Goal: Information Seeking & Learning: Learn about a topic

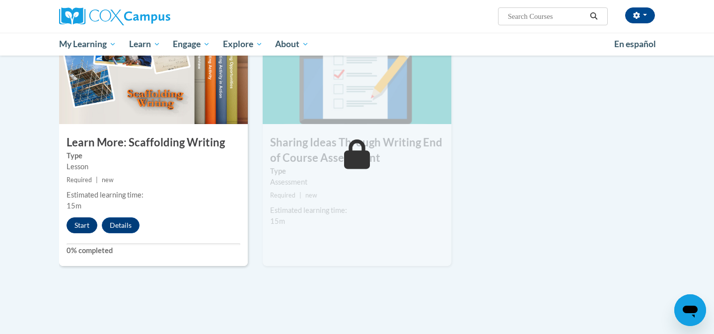
scroll to position [1330, 0]
click at [80, 217] on button "Start" at bounding box center [82, 225] width 31 height 16
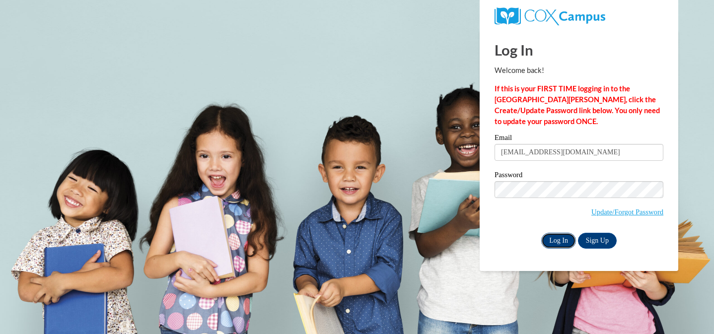
click at [564, 244] on input "Log In" at bounding box center [558, 241] width 35 height 16
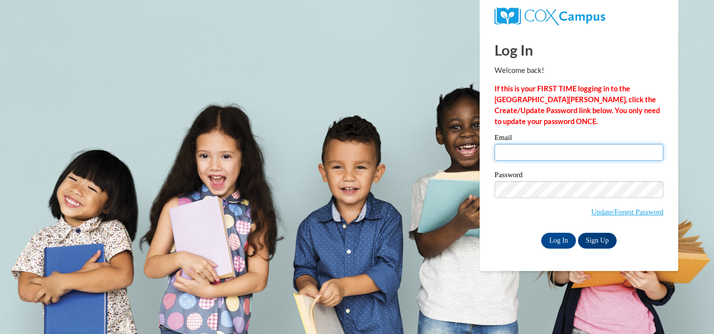
click at [551, 147] on input "Email" at bounding box center [578, 152] width 169 height 17
type input "[EMAIL_ADDRESS][DOMAIN_NAME]"
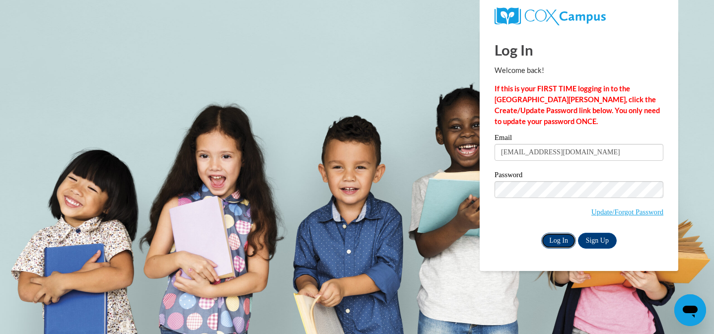
click at [555, 243] on input "Log In" at bounding box center [558, 241] width 35 height 16
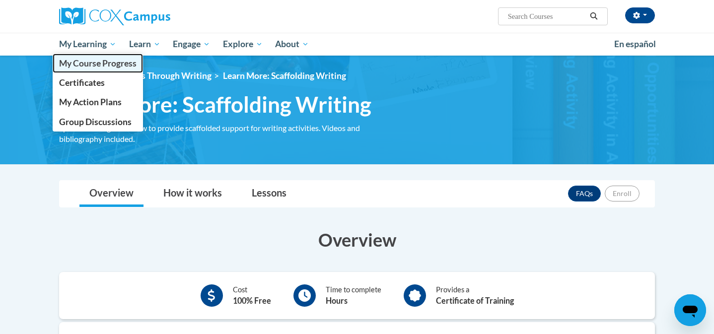
click at [92, 65] on span "My Course Progress" at bounding box center [97, 63] width 77 height 10
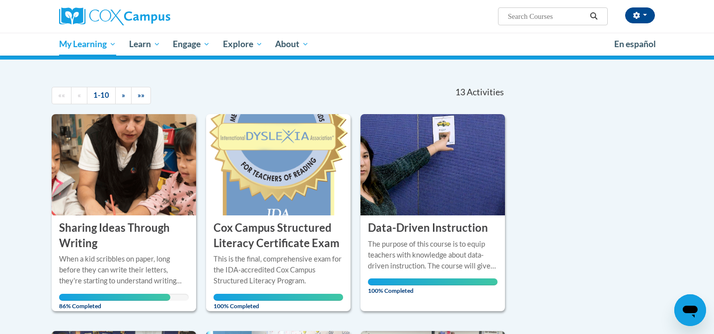
scroll to position [79, 0]
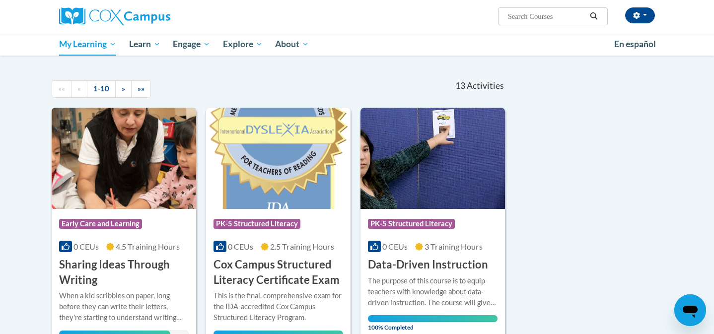
click at [106, 165] on img at bounding box center [124, 158] width 144 height 101
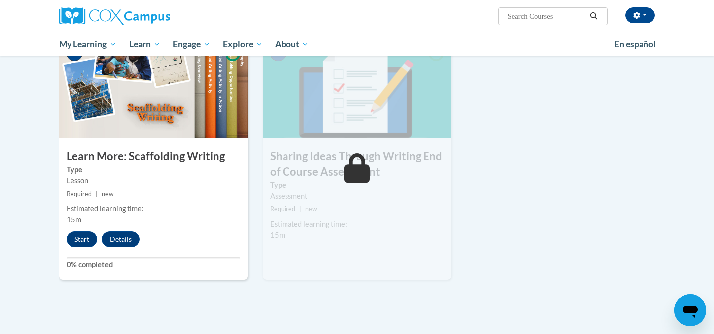
scroll to position [1404, 0]
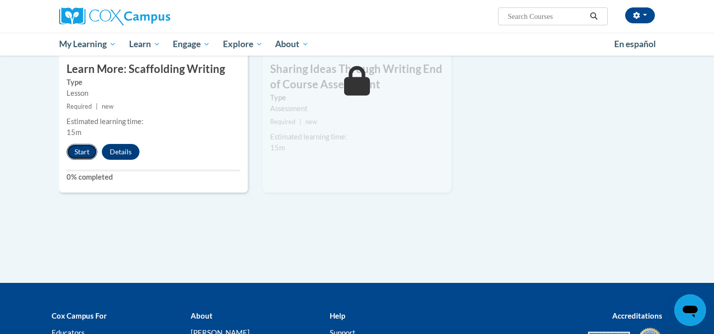
click at [81, 144] on button "Start" at bounding box center [82, 152] width 31 height 16
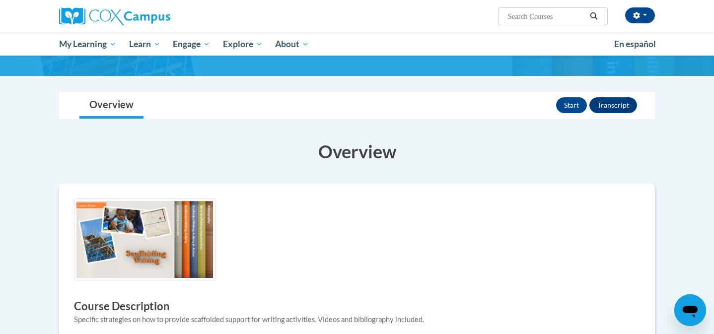
scroll to position [99, 0]
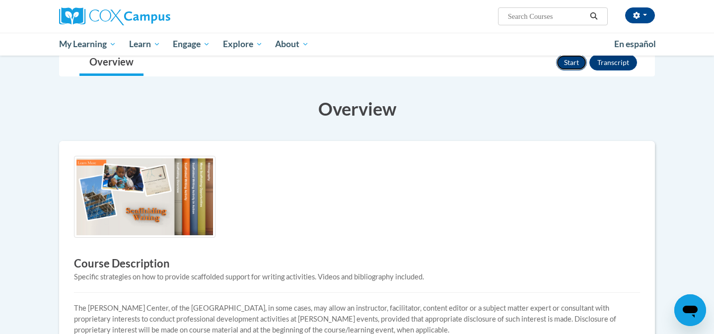
click at [576, 64] on button "Start" at bounding box center [571, 63] width 31 height 16
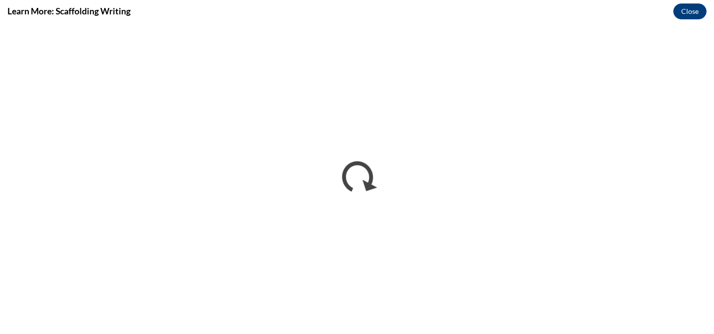
scroll to position [0, 0]
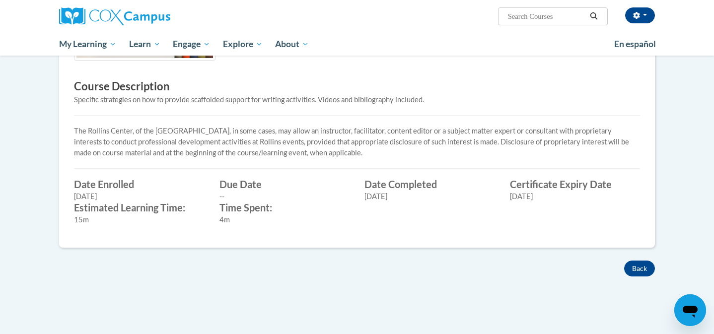
scroll to position [278, 0]
click at [642, 264] on button "Back" at bounding box center [639, 267] width 31 height 16
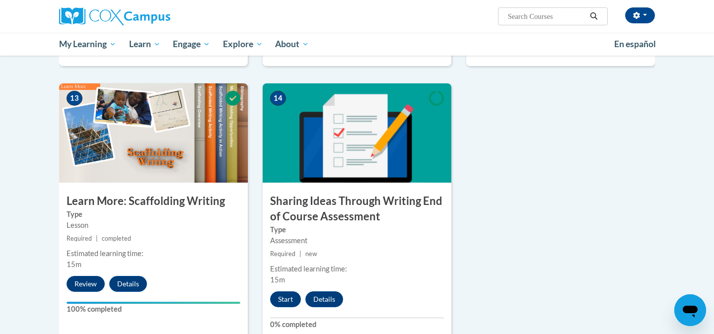
scroll to position [1269, 0]
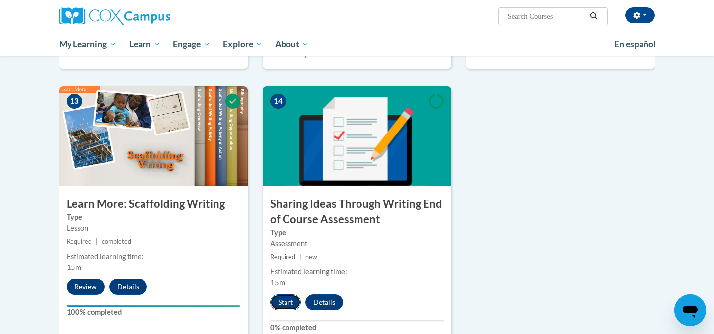
click at [286, 294] on button "Start" at bounding box center [285, 302] width 31 height 16
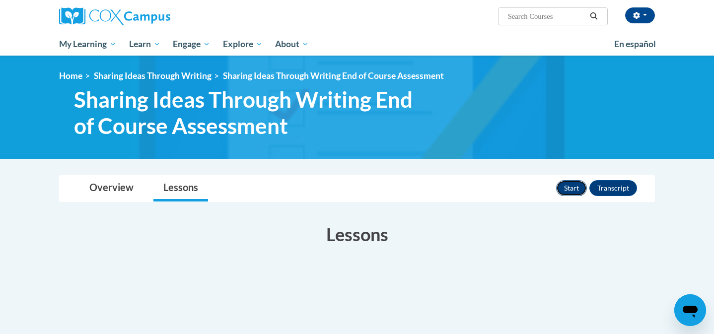
click at [571, 191] on button "Start" at bounding box center [571, 188] width 31 height 16
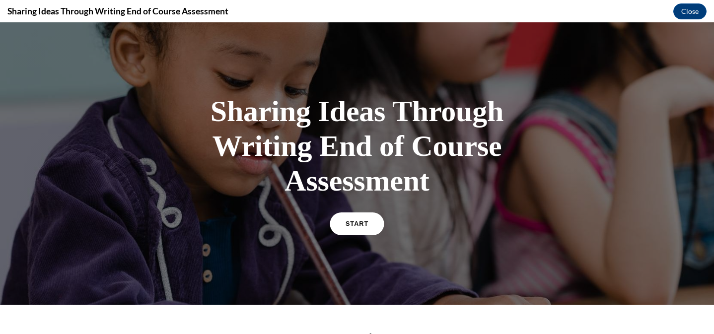
click at [366, 222] on span "START" at bounding box center [356, 223] width 23 height 7
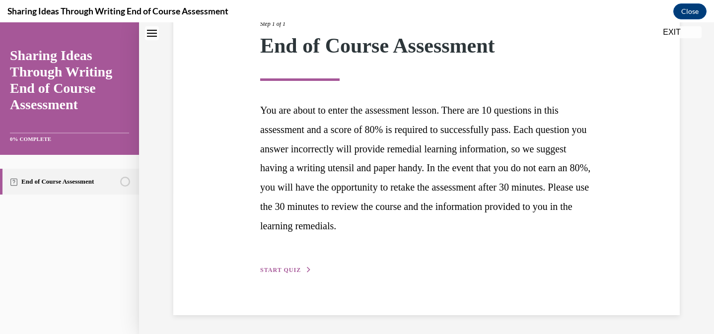
scroll to position [142, 0]
click at [286, 268] on span "START QUIZ" at bounding box center [280, 269] width 41 height 7
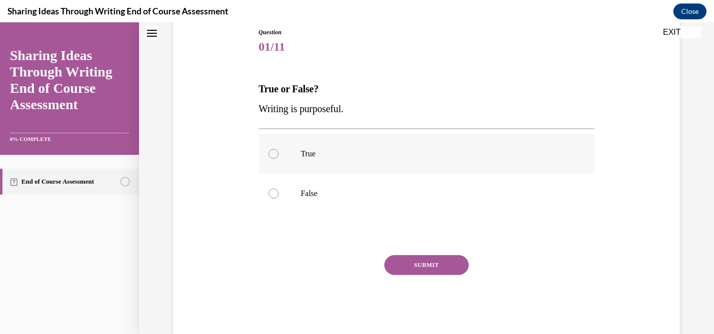
click at [267, 156] on label "True" at bounding box center [427, 154] width 336 height 40
click at [269, 156] on input "True" at bounding box center [274, 154] width 10 height 10
radio input "true"
click at [425, 263] on button "SUBMIT" at bounding box center [426, 265] width 84 height 20
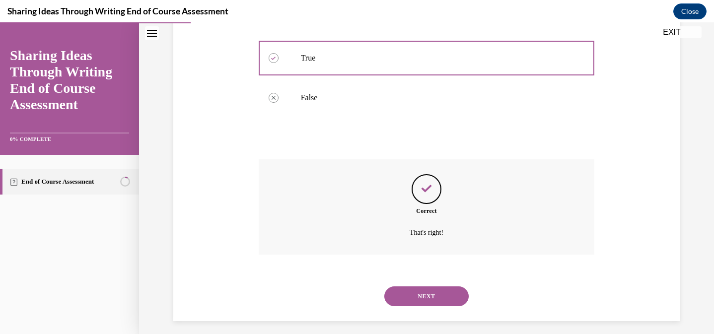
scroll to position [213, 0]
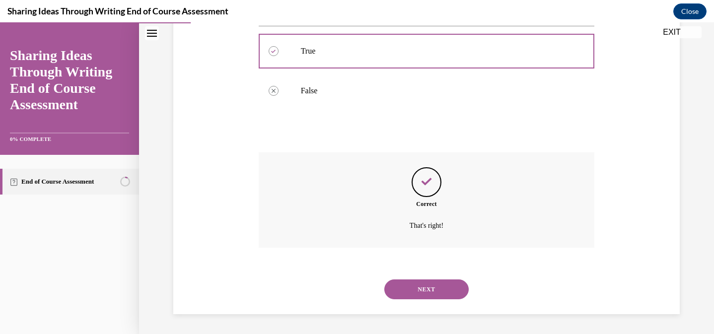
click at [422, 295] on button "NEXT" at bounding box center [426, 289] width 84 height 20
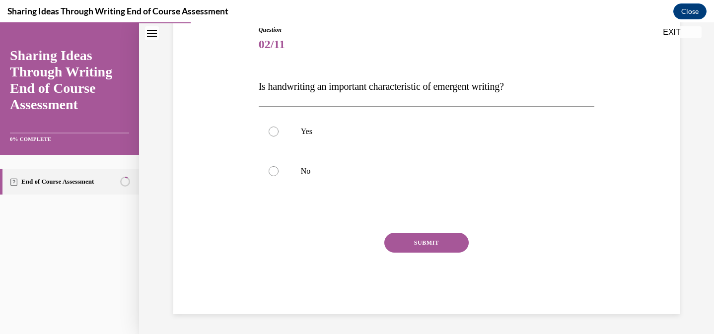
scroll to position [110, 0]
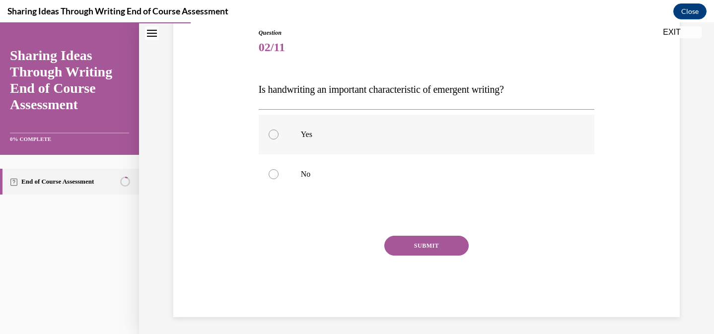
click at [272, 134] on div at bounding box center [274, 135] width 10 height 10
click at [272, 134] on input "Yes" at bounding box center [274, 135] width 10 height 10
radio input "true"
click at [272, 174] on div at bounding box center [274, 174] width 10 height 10
click at [272, 174] on input "No" at bounding box center [274, 174] width 10 height 10
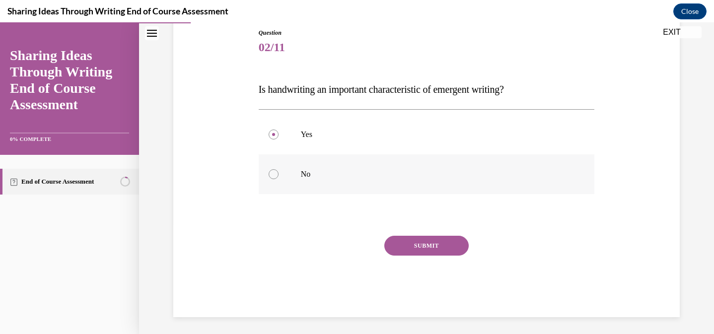
radio input "true"
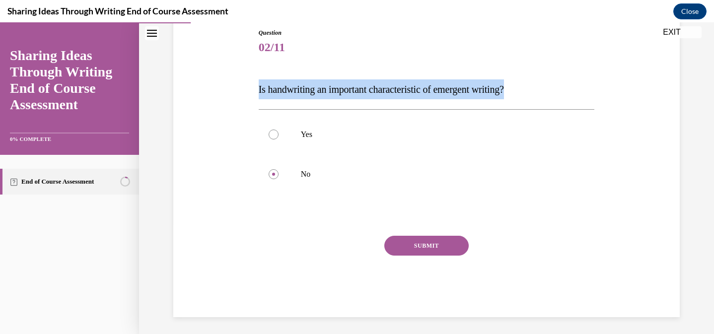
drag, startPoint x: 258, startPoint y: 90, endPoint x: 566, endPoint y: 89, distance: 308.2
click at [568, 89] on div "Question 02/11 Is handwriting an important characteristic of emergent writing? …" at bounding box center [426, 165] width 341 height 304
copy span "Is handwriting an important characteristic of emergent writing?"
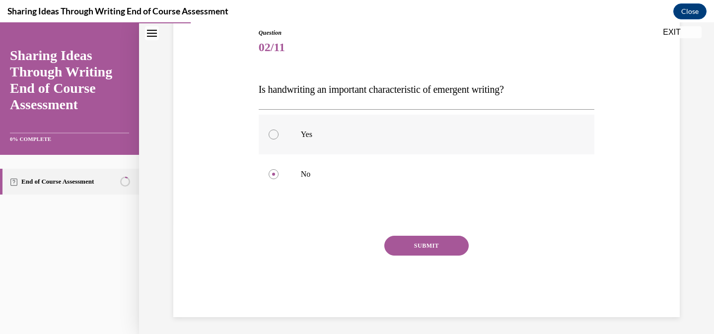
click at [275, 135] on div at bounding box center [274, 135] width 10 height 10
click at [275, 135] on input "Yes" at bounding box center [274, 135] width 10 height 10
radio input "true"
click at [422, 243] on button "SUBMIT" at bounding box center [426, 246] width 84 height 20
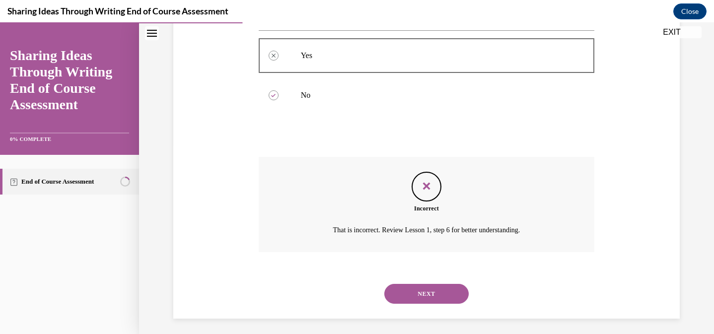
scroll to position [193, 0]
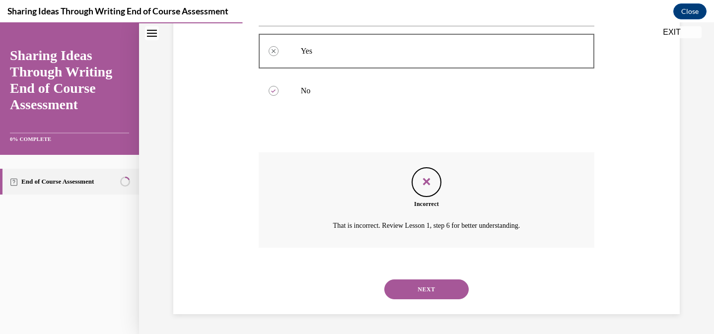
click at [225, 251] on div "Question 02/11 Is handwriting an important characteristic of emergent writing? …" at bounding box center [426, 114] width 511 height 399
click at [434, 290] on button "NEXT" at bounding box center [426, 289] width 84 height 20
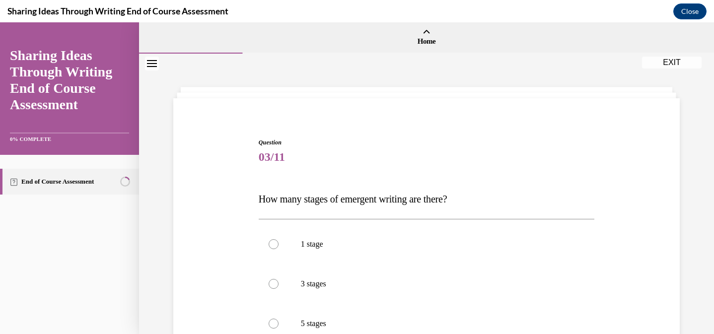
click at [214, 225] on div "Question 03/11 How many stages of emergent writing are there? 1 stage 3 stages …" at bounding box center [426, 307] width 511 height 398
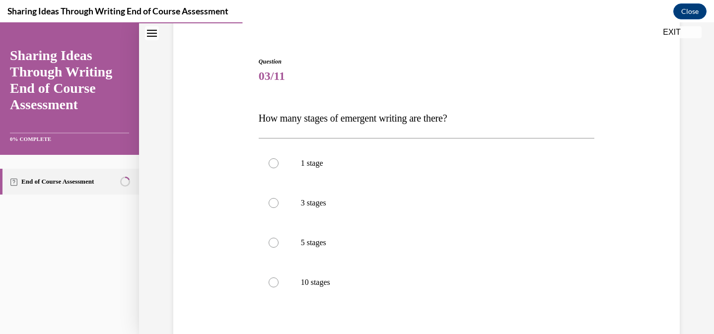
scroll to position [99, 0]
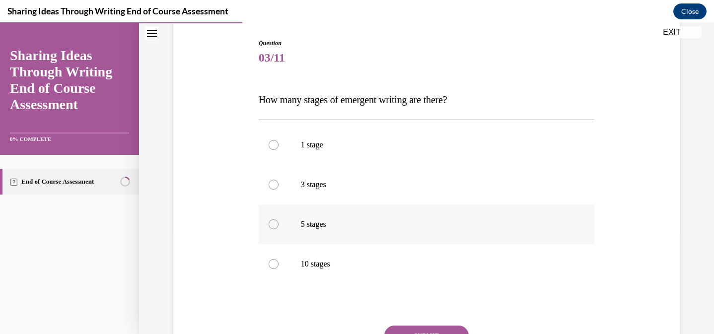
click at [273, 224] on div at bounding box center [274, 224] width 10 height 10
click at [273, 224] on input "5 stages" at bounding box center [274, 224] width 10 height 10
radio input "true"
click at [405, 329] on button "SUBMIT" at bounding box center [426, 336] width 84 height 20
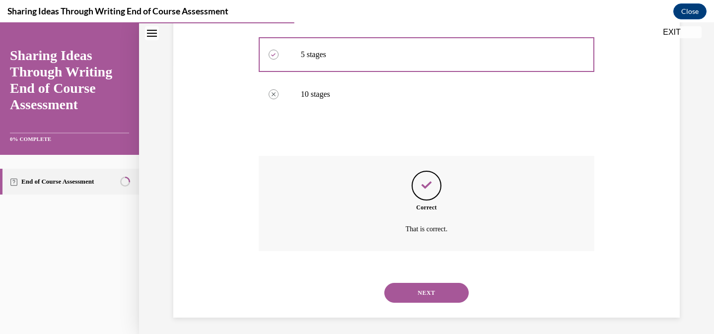
scroll to position [272, 0]
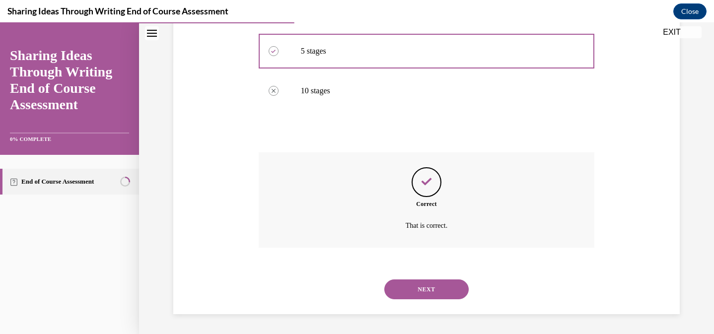
click at [427, 289] on button "NEXT" at bounding box center [426, 289] width 84 height 20
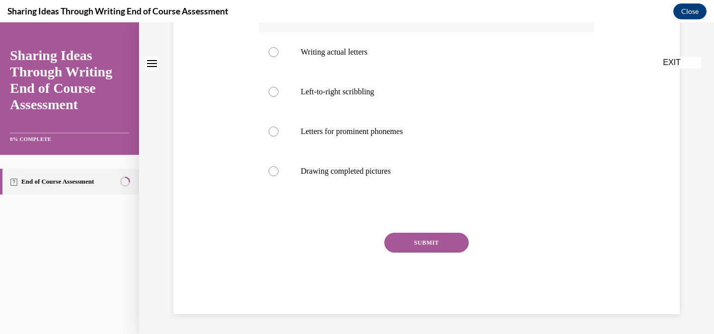
scroll to position [0, 0]
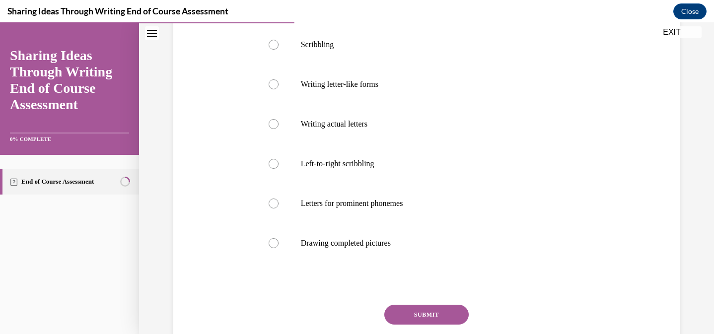
scroll to position [218, 0]
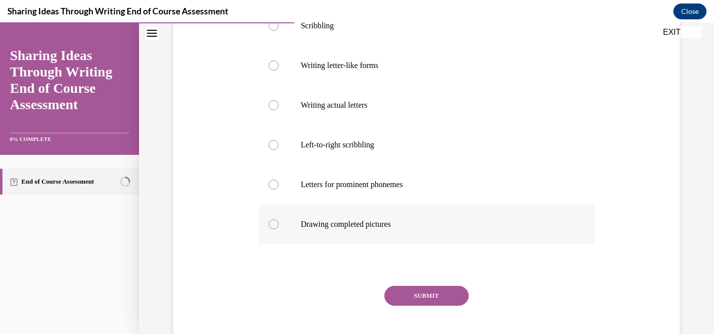
click at [268, 225] on label "Drawing completed pictures" at bounding box center [427, 224] width 336 height 40
click at [269, 225] on input "Drawing completed pictures" at bounding box center [274, 224] width 10 height 10
radio input "true"
click at [406, 304] on button "SUBMIT" at bounding box center [426, 296] width 84 height 20
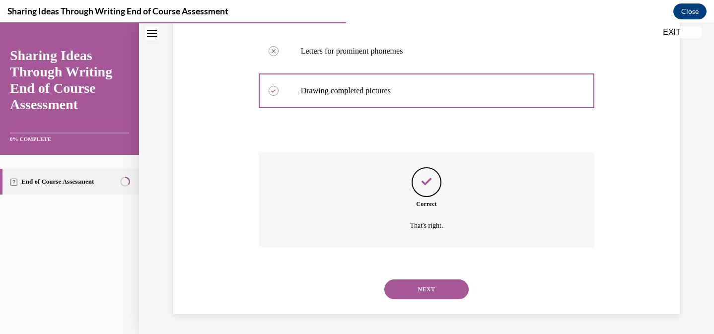
click at [419, 289] on button "NEXT" at bounding box center [426, 289] width 84 height 20
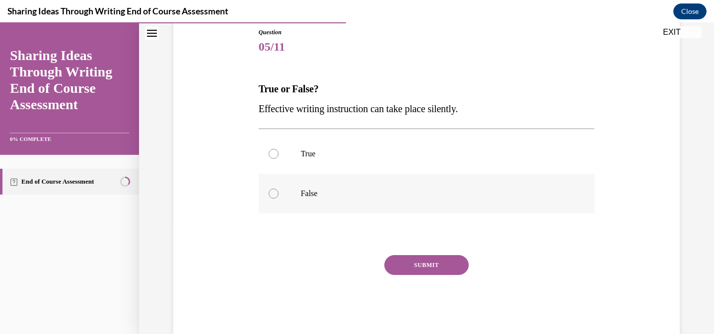
click at [273, 193] on div at bounding box center [274, 194] width 10 height 10
click at [273, 193] on input "False" at bounding box center [274, 194] width 10 height 10
radio input "true"
click at [424, 257] on button "SUBMIT" at bounding box center [426, 265] width 84 height 20
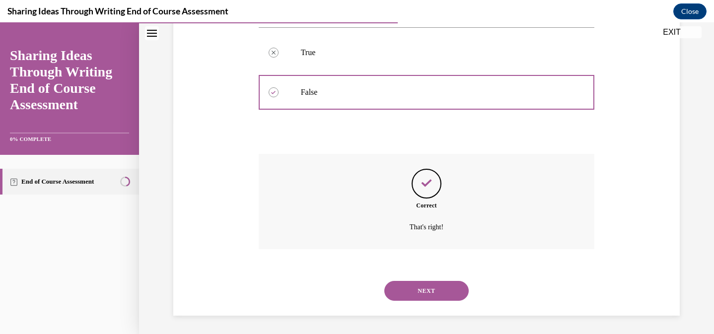
scroll to position [213, 0]
click at [426, 294] on button "NEXT" at bounding box center [426, 289] width 84 height 20
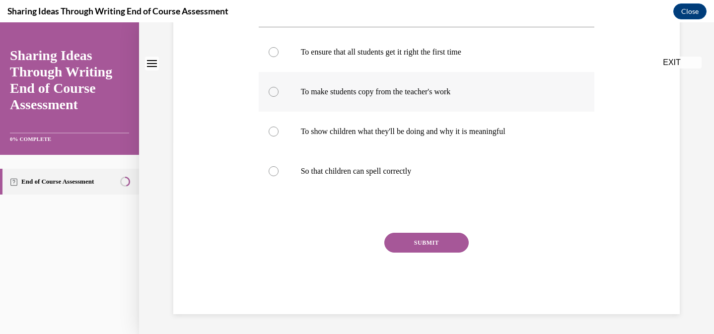
scroll to position [0, 0]
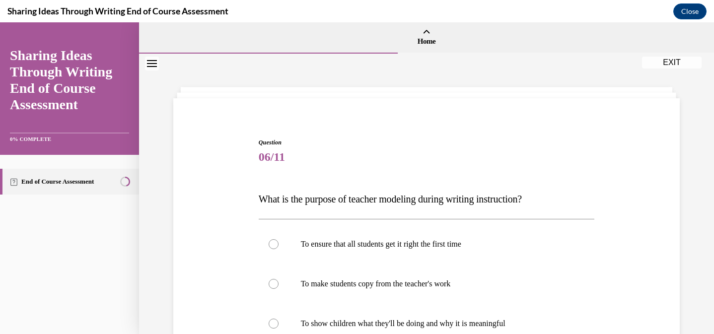
click at [216, 245] on div "Question 06/11 What is the purpose of teacher modeling during writing instructi…" at bounding box center [426, 307] width 511 height 398
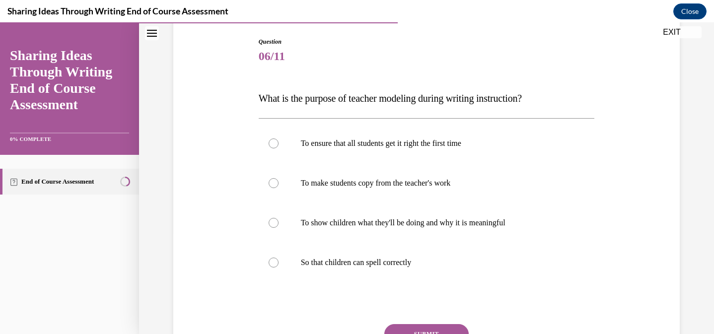
scroll to position [119, 0]
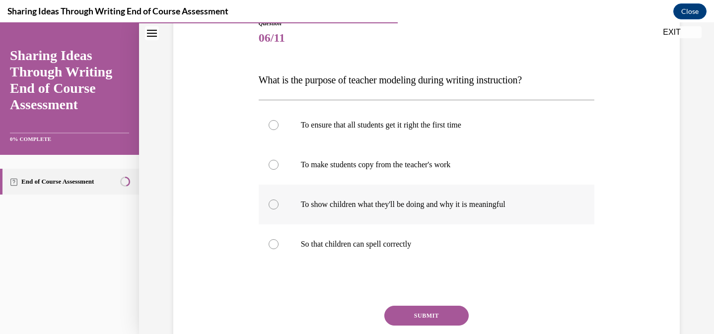
click at [354, 206] on p "To show children what they'll be doing and why it is meaningful" at bounding box center [435, 205] width 269 height 10
click at [278, 206] on input "To show children what they'll be doing and why it is meaningful" at bounding box center [274, 205] width 10 height 10
radio input "true"
click at [420, 314] on button "SUBMIT" at bounding box center [426, 316] width 84 height 20
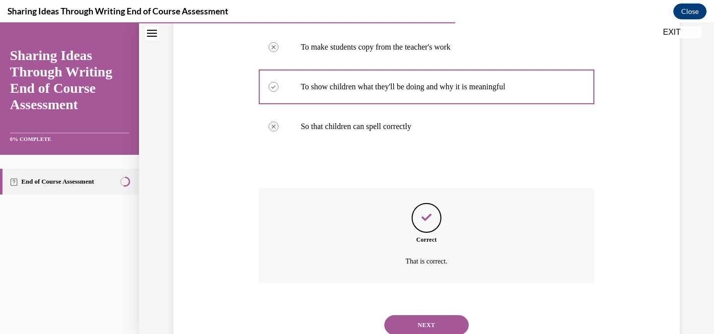
scroll to position [272, 0]
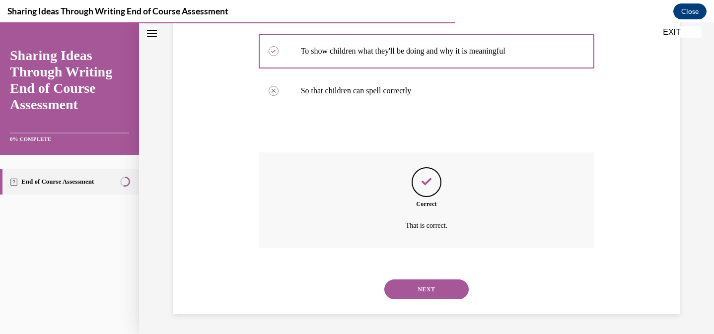
click at [413, 296] on button "NEXT" at bounding box center [426, 289] width 84 height 20
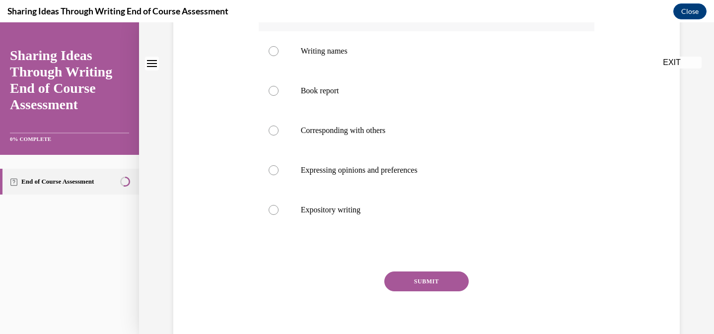
scroll to position [0, 0]
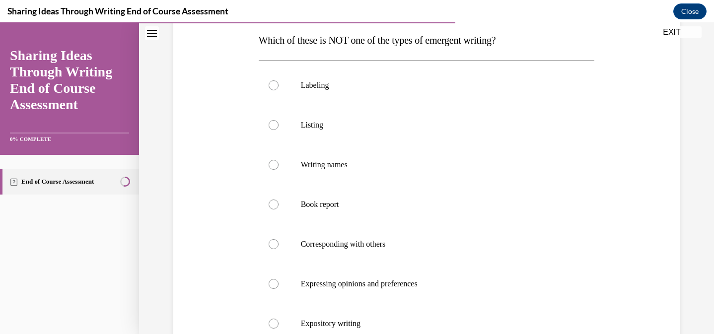
scroll to position [179, 0]
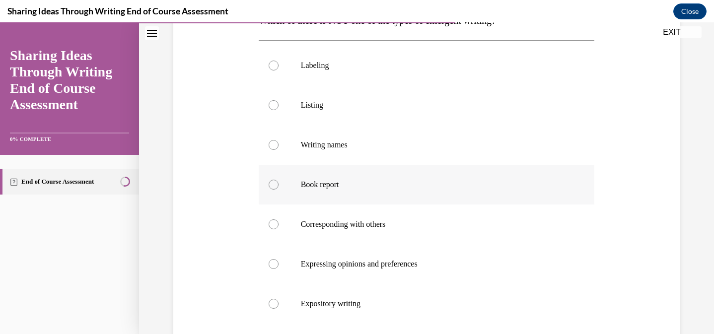
click at [270, 184] on div at bounding box center [274, 185] width 10 height 10
click at [270, 184] on input "Book report" at bounding box center [274, 185] width 10 height 10
radio input "true"
click at [223, 241] on div "Question 07/11 Which of these is NOT one of the types of emergent writing? Labe…" at bounding box center [426, 188] width 511 height 517
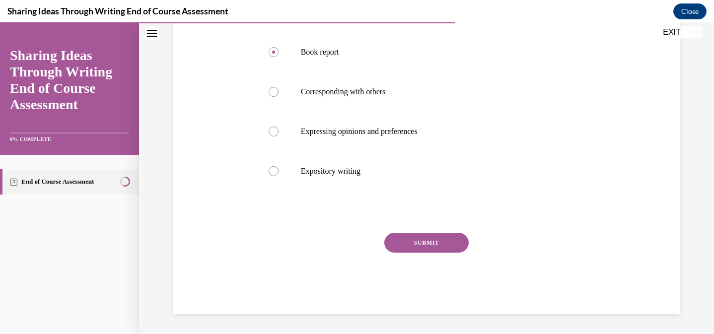
click at [393, 242] on button "SUBMIT" at bounding box center [426, 243] width 84 height 20
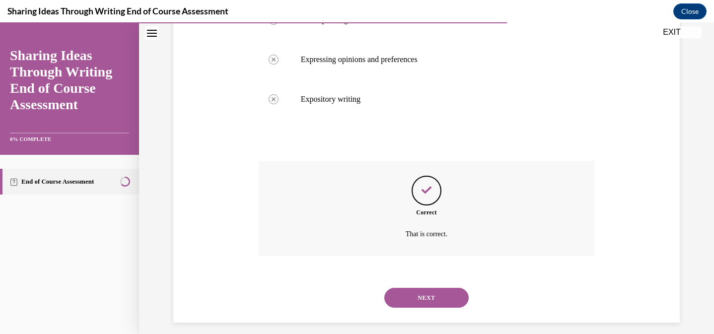
scroll to position [392, 0]
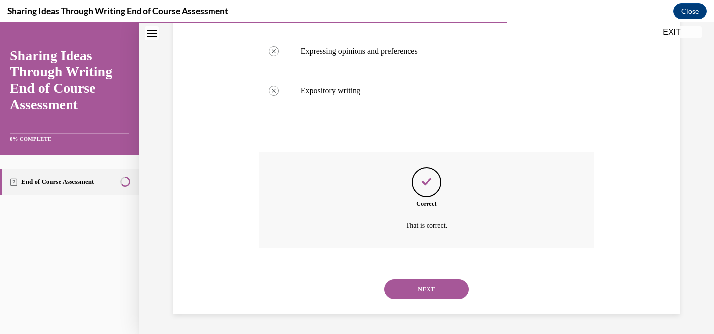
click at [429, 289] on button "NEXT" at bounding box center [426, 289] width 84 height 20
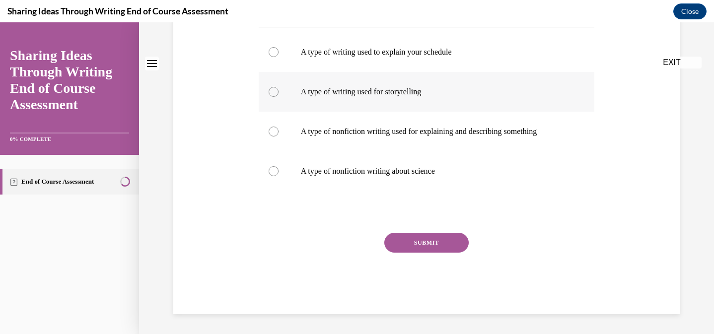
scroll to position [0, 0]
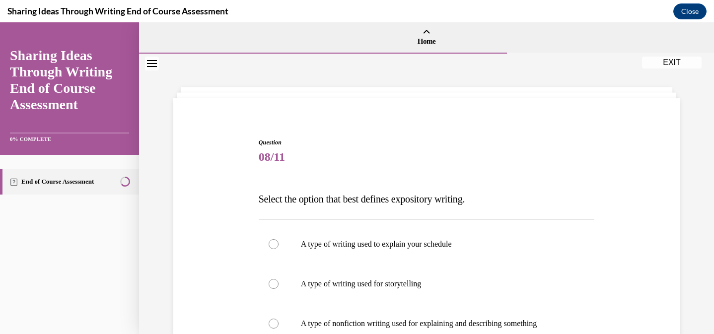
click at [222, 253] on div "Question 08/11 Select the option that best defines expository writing. A type o…" at bounding box center [426, 307] width 511 height 398
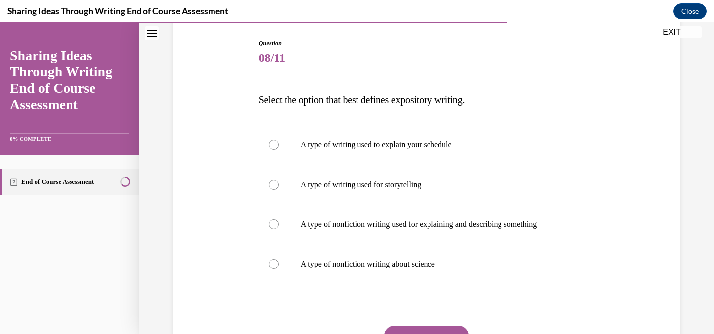
scroll to position [119, 0]
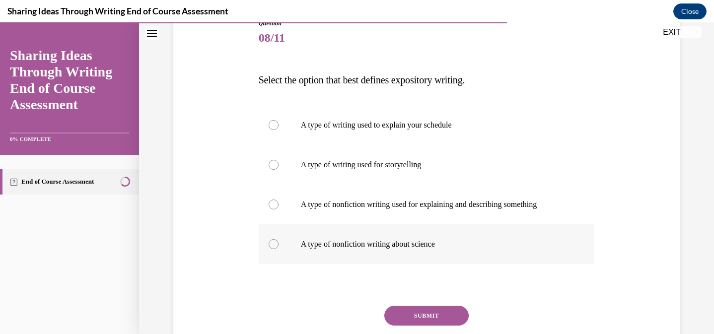
click at [280, 243] on label "A type of nonfiction writing about science" at bounding box center [427, 244] width 336 height 40
click at [278, 243] on input "A type of nonfiction writing about science" at bounding box center [274, 244] width 10 height 10
radio input "true"
click at [409, 311] on button "SUBMIT" at bounding box center [426, 316] width 84 height 20
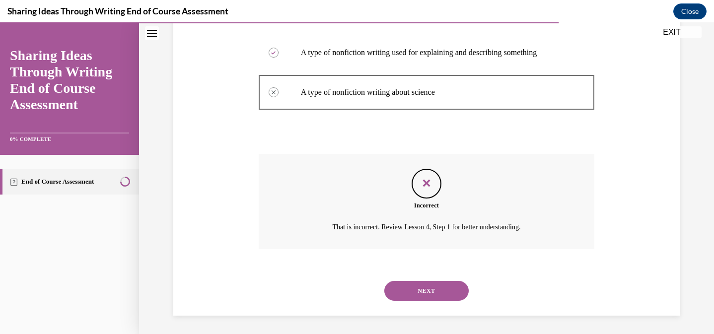
scroll to position [272, 0]
click at [422, 284] on button "NEXT" at bounding box center [426, 289] width 84 height 20
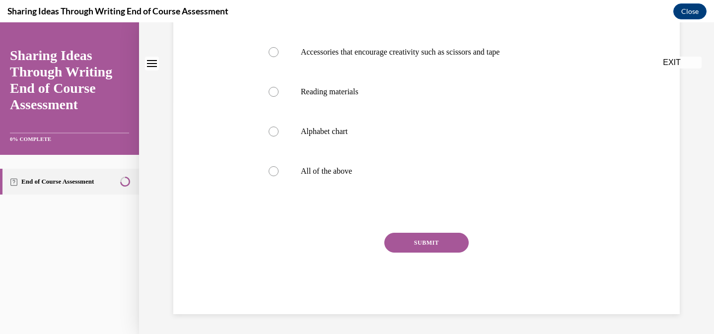
scroll to position [0, 0]
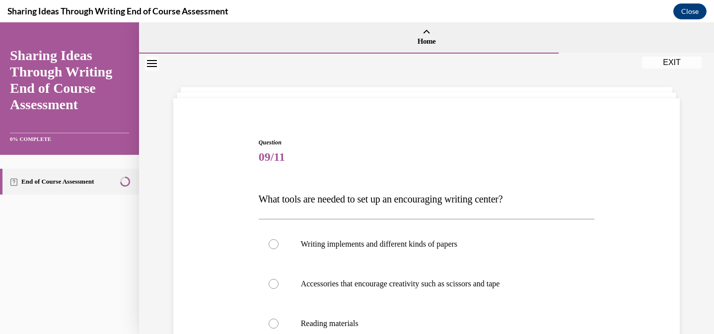
click at [229, 250] on div "Question 09/11 What tools are needed to set up an encouraging writing center? W…" at bounding box center [426, 327] width 511 height 438
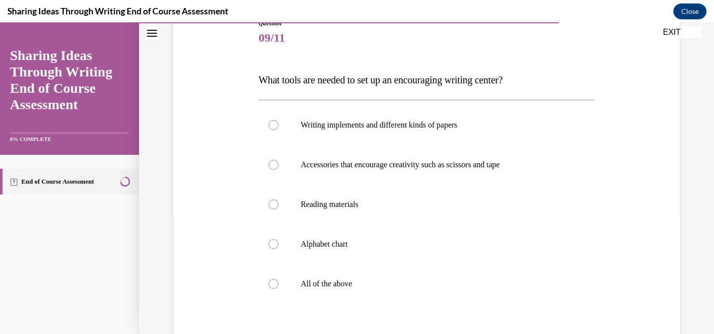
scroll to position [139, 0]
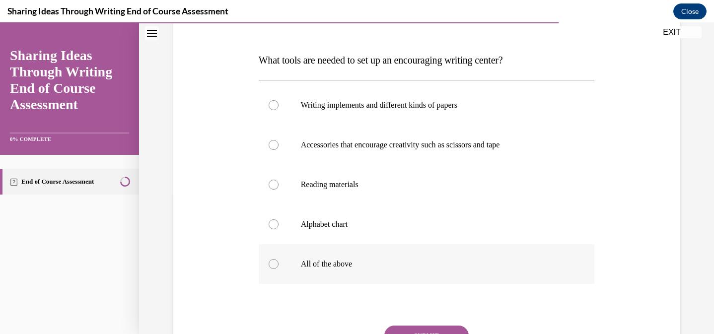
click at [272, 262] on div at bounding box center [274, 264] width 10 height 10
click at [272, 262] on input "All of the above" at bounding box center [274, 264] width 10 height 10
radio input "true"
click at [423, 322] on div "Question 09/11 What tools are needed to set up an encouraging writing center? W…" at bounding box center [427, 203] width 336 height 408
click at [425, 327] on button "SUBMIT" at bounding box center [426, 336] width 84 height 20
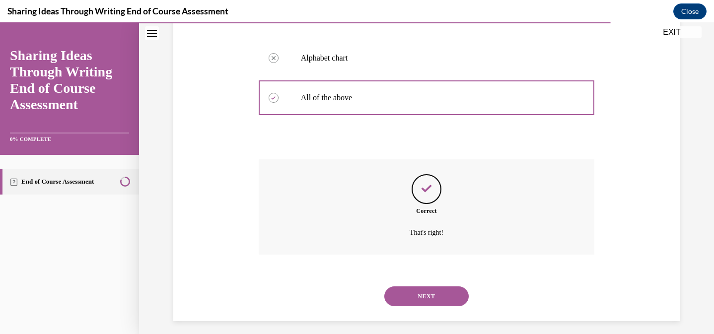
scroll to position [312, 0]
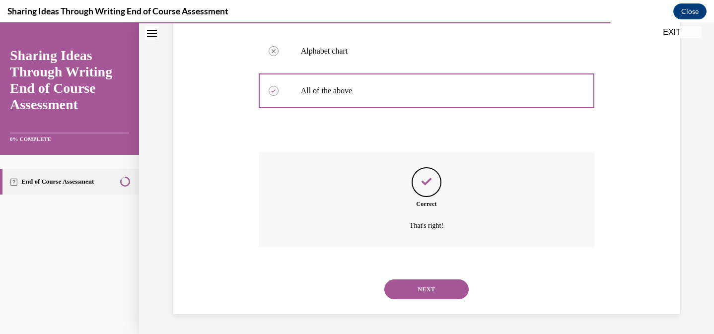
click at [443, 293] on button "NEXT" at bounding box center [426, 289] width 84 height 20
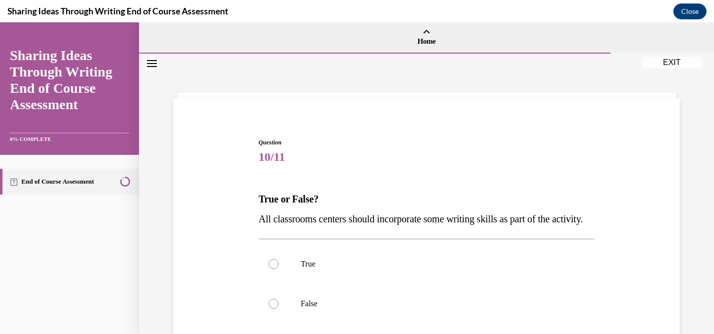
click at [211, 258] on div "Question 10/11 True or False? All classrooms centers should incorporate some wr…" at bounding box center [426, 277] width 511 height 338
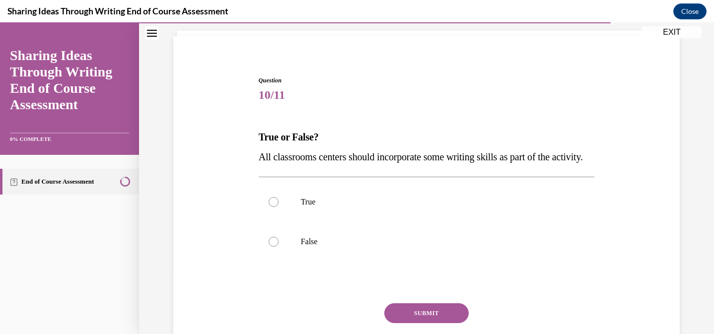
scroll to position [79, 0]
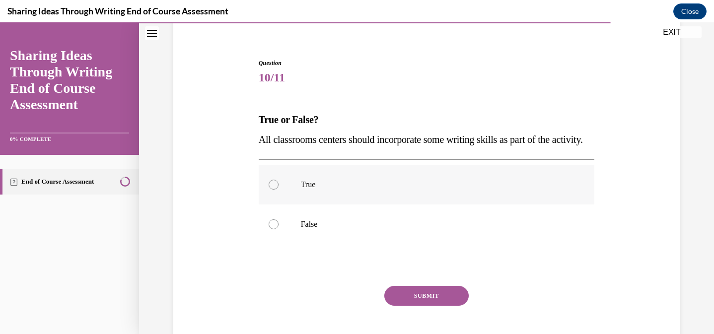
click at [274, 190] on div at bounding box center [274, 185] width 10 height 10
click at [274, 190] on input "True" at bounding box center [274, 185] width 10 height 10
radio input "true"
click at [436, 306] on button "SUBMIT" at bounding box center [426, 296] width 84 height 20
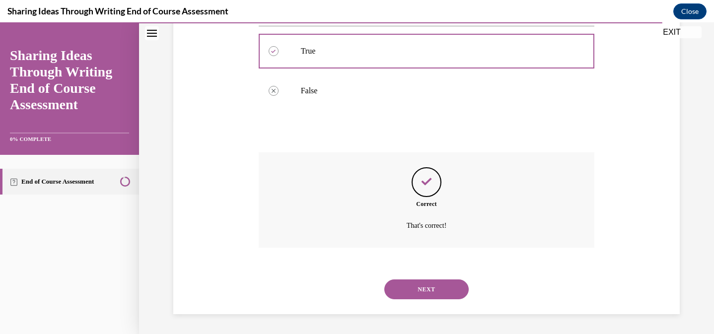
scroll to position [233, 0]
click at [435, 295] on button "NEXT" at bounding box center [426, 289] width 84 height 20
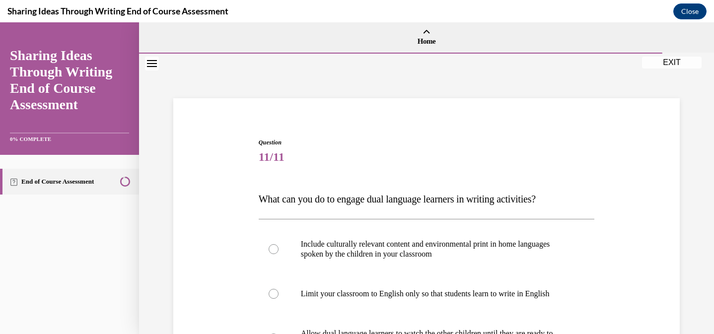
click at [221, 242] on div "Question 11/11 What can you do to engage dual language learners in writing acti…" at bounding box center [426, 297] width 511 height 378
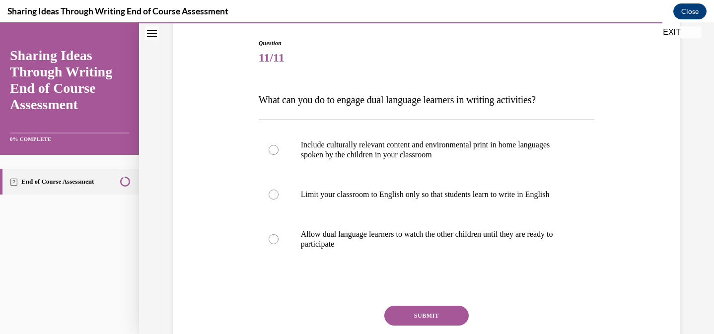
scroll to position [119, 0]
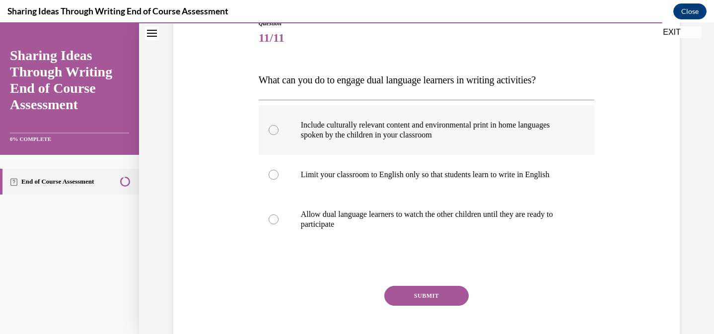
click at [271, 129] on div at bounding box center [274, 130] width 10 height 10
click at [271, 129] on input "Include culturally relevant content and environmental print in home languages s…" at bounding box center [274, 130] width 10 height 10
radio input "true"
click at [424, 296] on button "SUBMIT" at bounding box center [426, 296] width 84 height 20
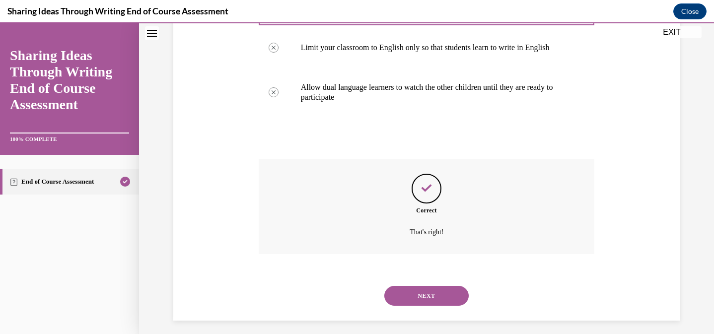
scroll to position [253, 0]
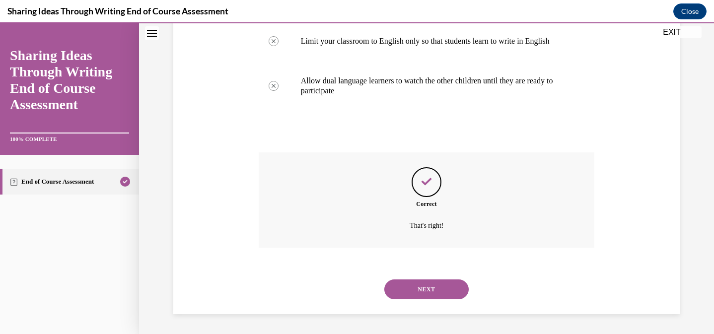
click at [432, 296] on button "NEXT" at bounding box center [426, 289] width 84 height 20
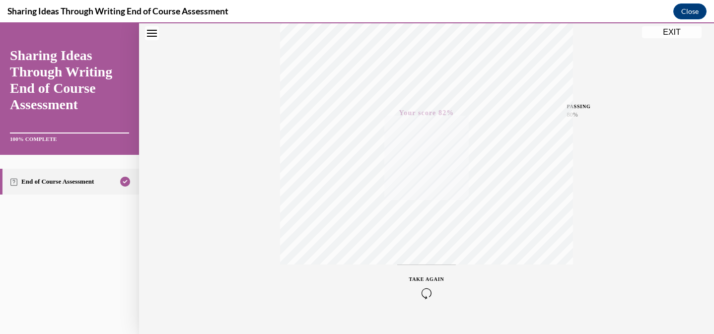
scroll to position [197, 0]
click at [671, 29] on button "EXIT" at bounding box center [672, 32] width 60 height 12
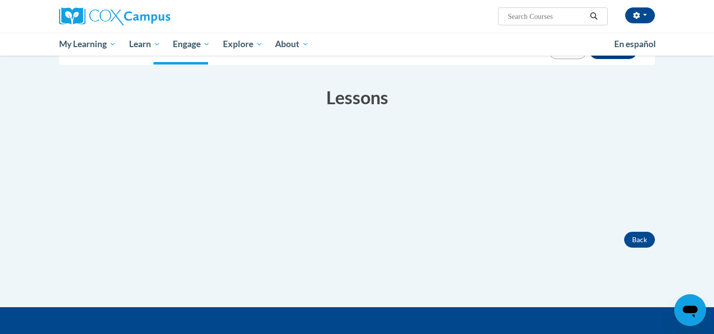
scroll to position [139, 0]
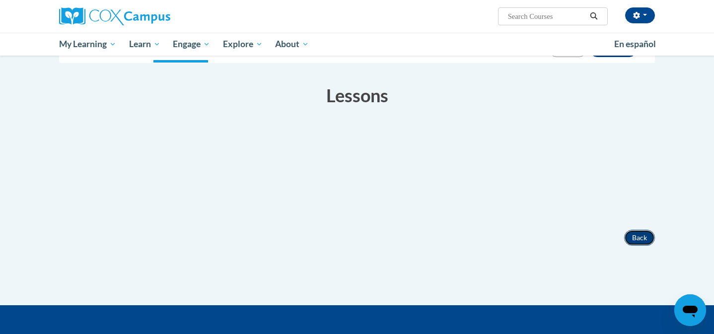
click at [641, 235] on button "Back" at bounding box center [639, 238] width 31 height 16
